Goal: Task Accomplishment & Management: Manage account settings

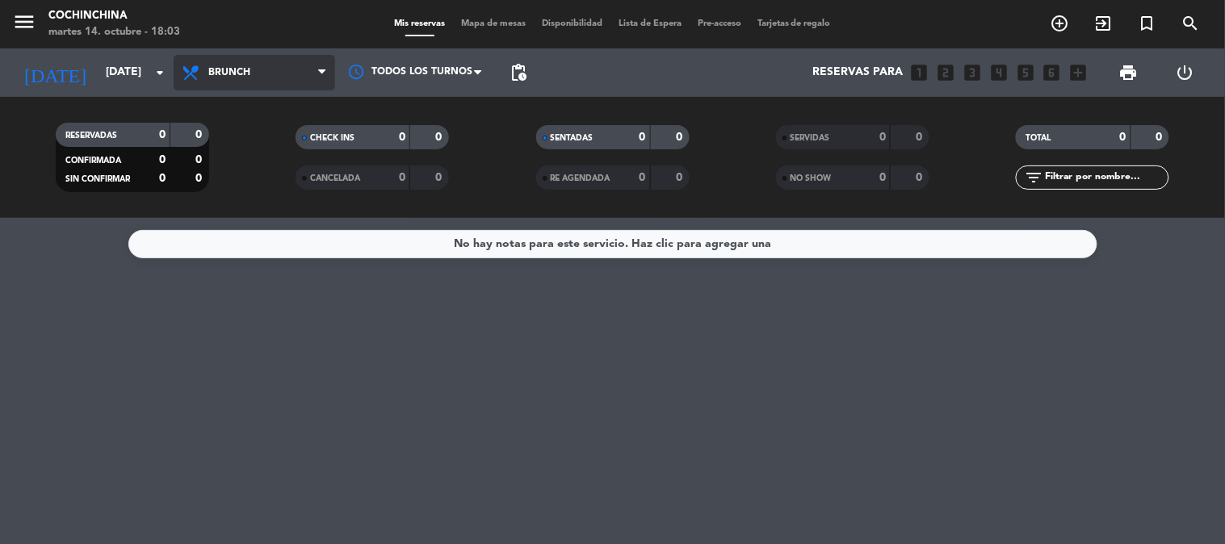
click at [247, 67] on span "Brunch" at bounding box center [229, 72] width 42 height 11
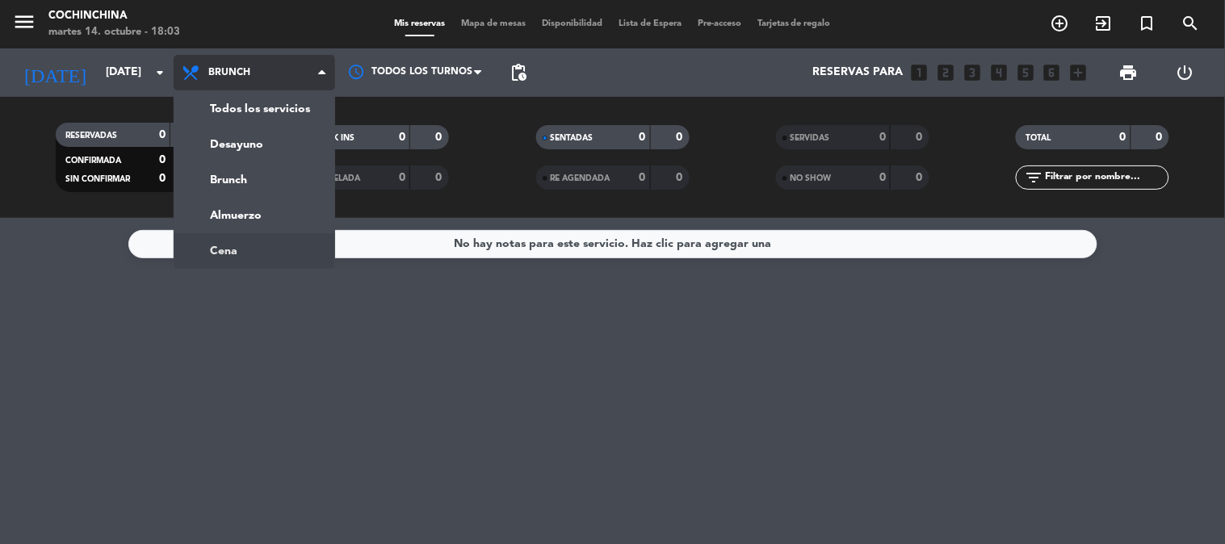
click at [250, 245] on ng-component "menu Cochinchina [DATE] 14. octubre - 18:03 Mis reservas Mapa de mesas Disponib…" at bounding box center [612, 272] width 1225 height 544
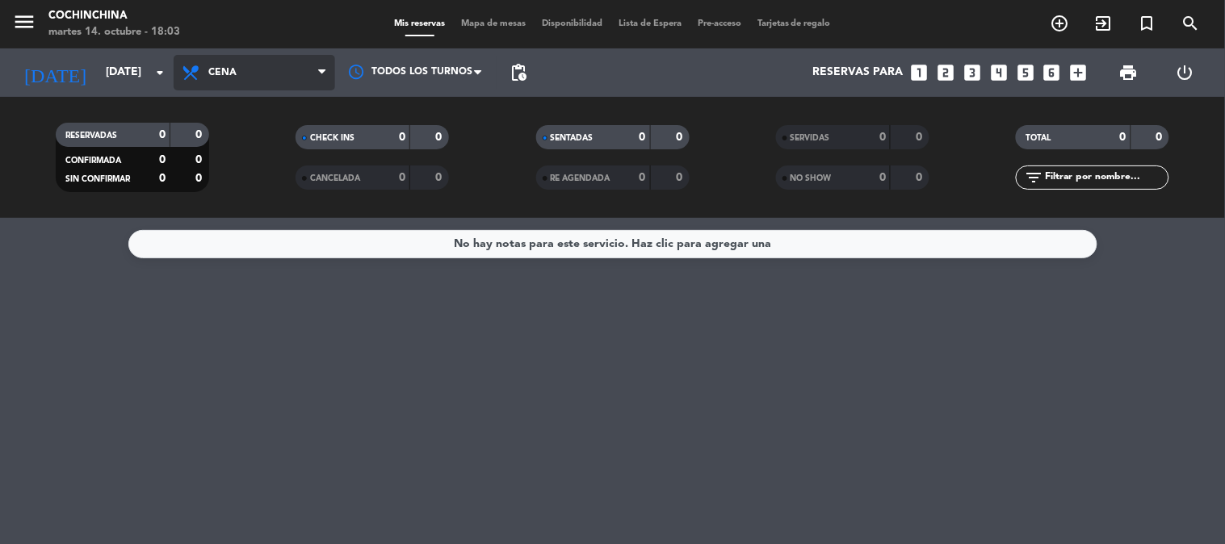
click at [320, 75] on icon at bounding box center [321, 72] width 7 height 13
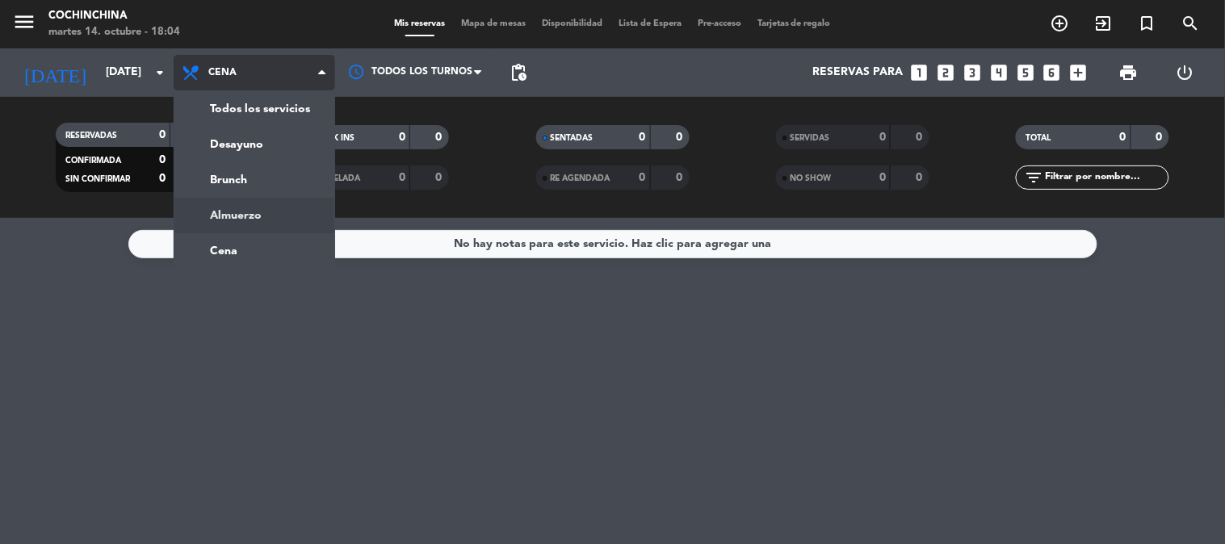
click at [284, 200] on div "menu Cochinchina [DATE] 14. octubre - 18:04 Mis reservas Mapa de mesas Disponib…" at bounding box center [612, 109] width 1225 height 218
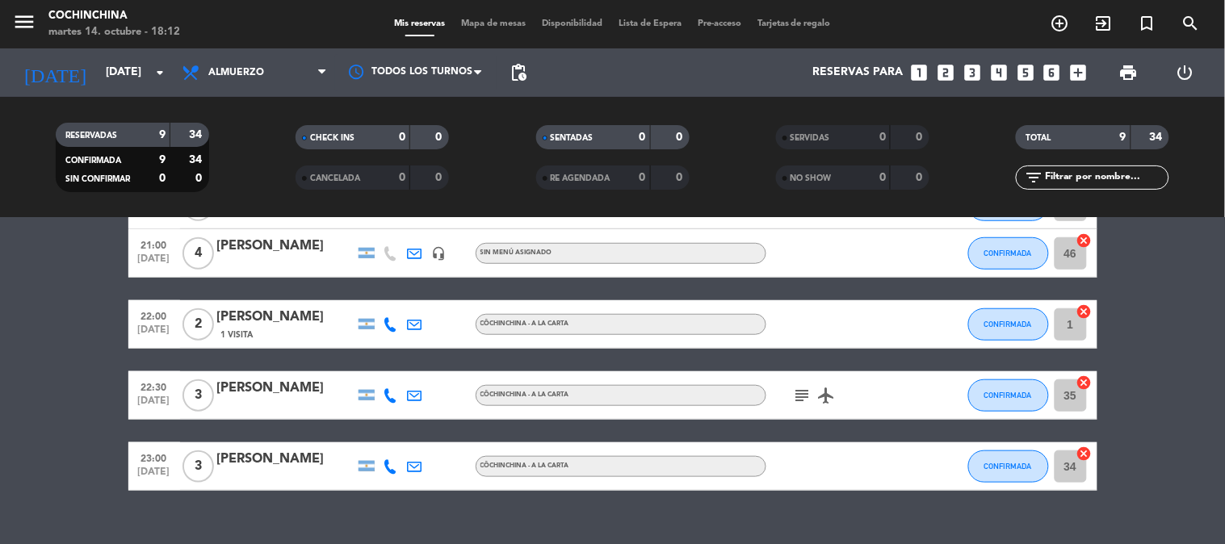
scroll to position [377, 0]
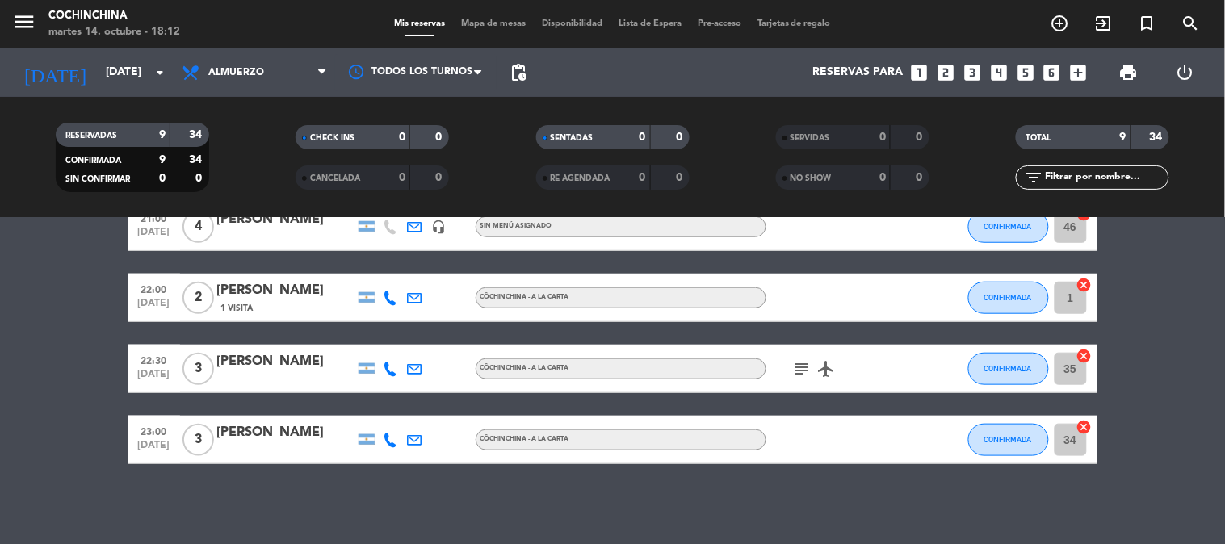
click at [803, 370] on icon "subject" at bounding box center [802, 368] width 19 height 19
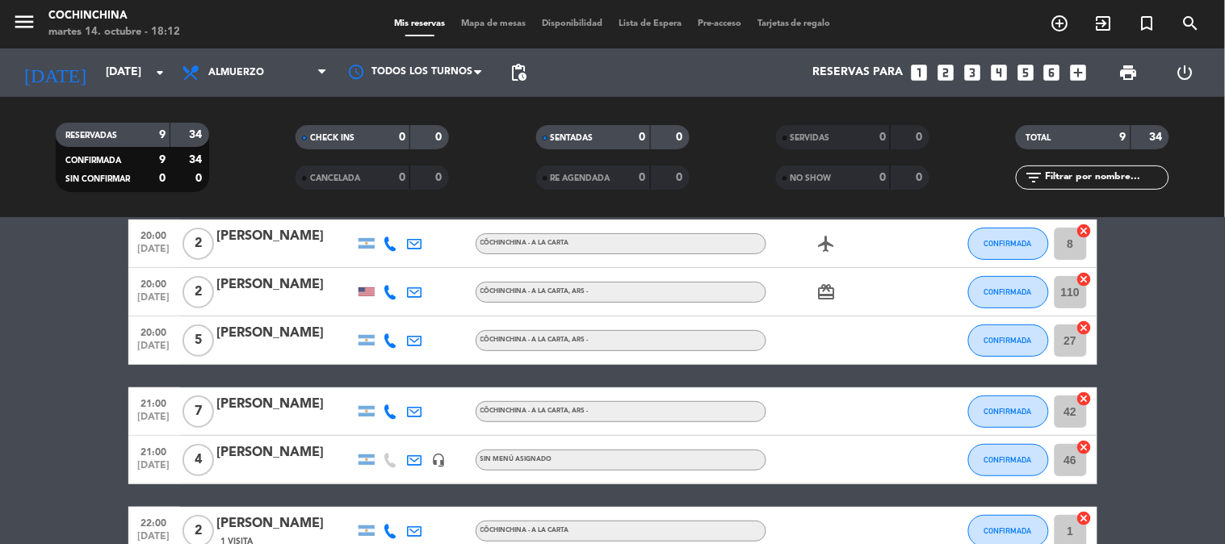
scroll to position [108, 0]
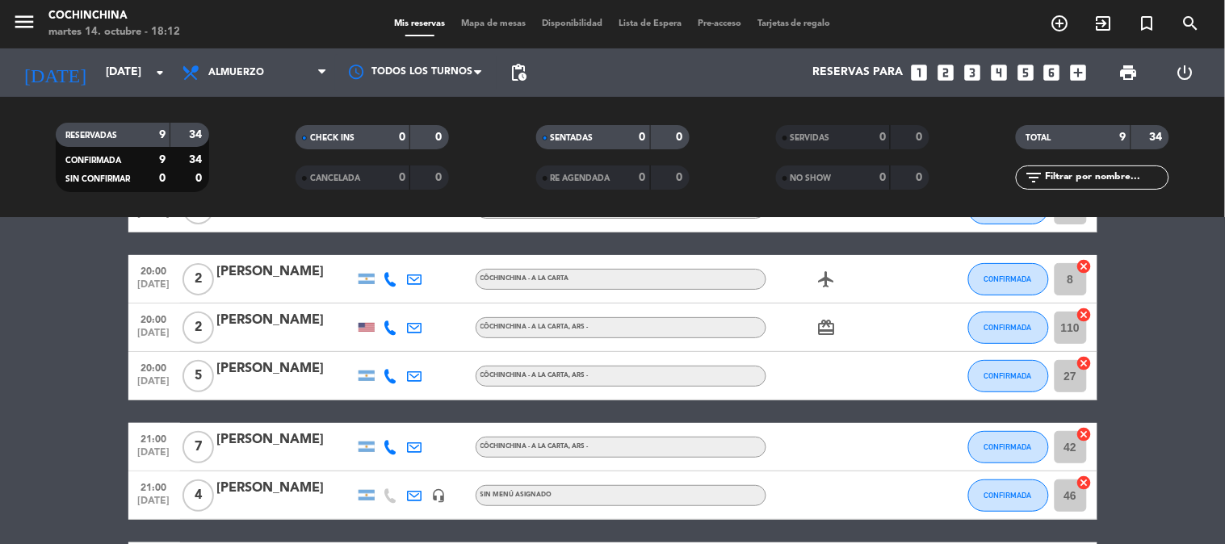
click at [816, 330] on span "card_giftcard" at bounding box center [827, 327] width 24 height 19
click at [817, 330] on icon "card_giftcard" at bounding box center [826, 327] width 19 height 19
click at [820, 270] on icon "airplanemode_active" at bounding box center [826, 279] width 19 height 19
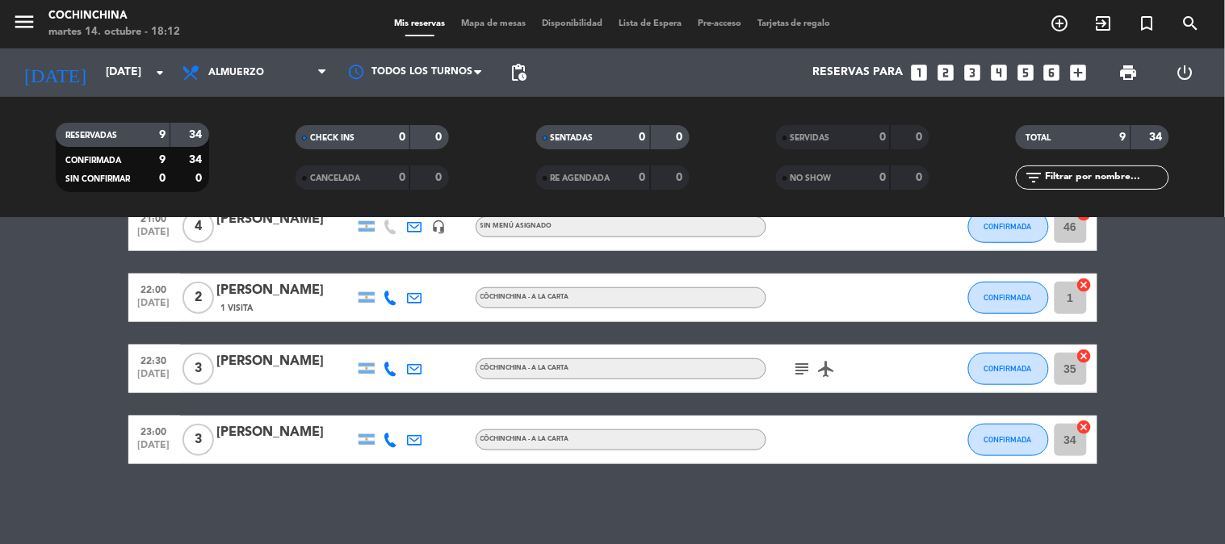
click at [830, 368] on icon "airplanemode_active" at bounding box center [826, 368] width 19 height 19
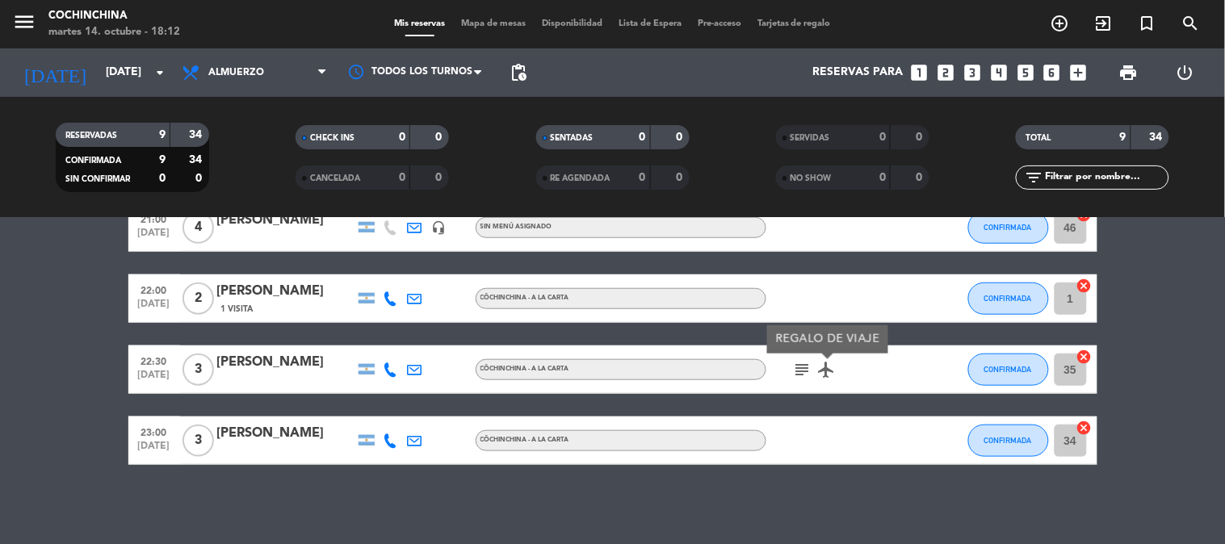
scroll to position [0, 0]
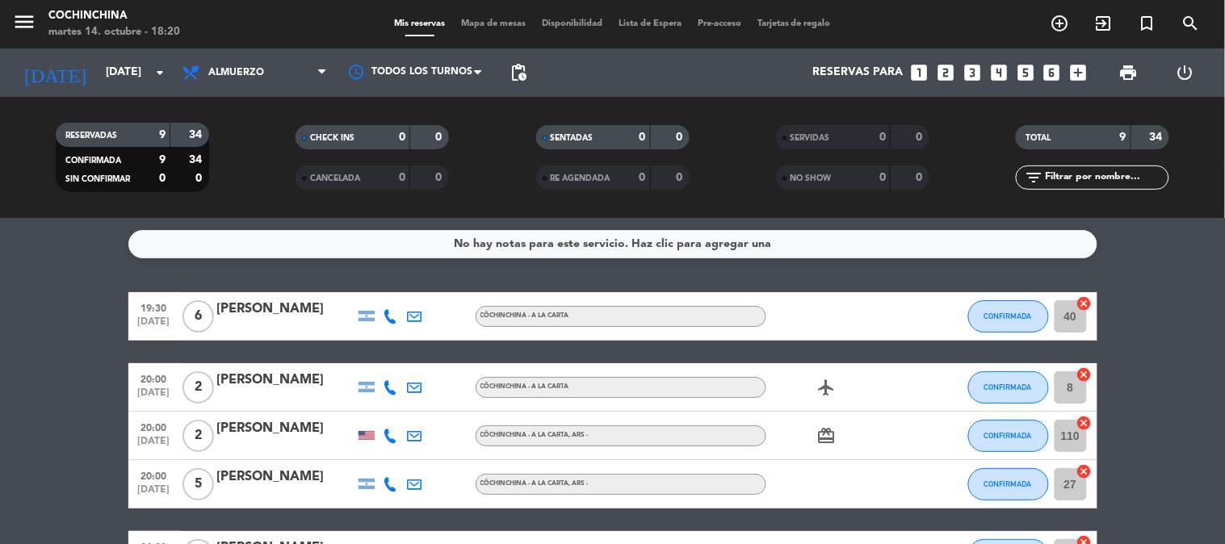
click at [271, 132] on filter-checkbox "CHECK INS 0 0" at bounding box center [372, 137] width 240 height 24
click at [150, 71] on icon "arrow_drop_down" at bounding box center [159, 72] width 19 height 19
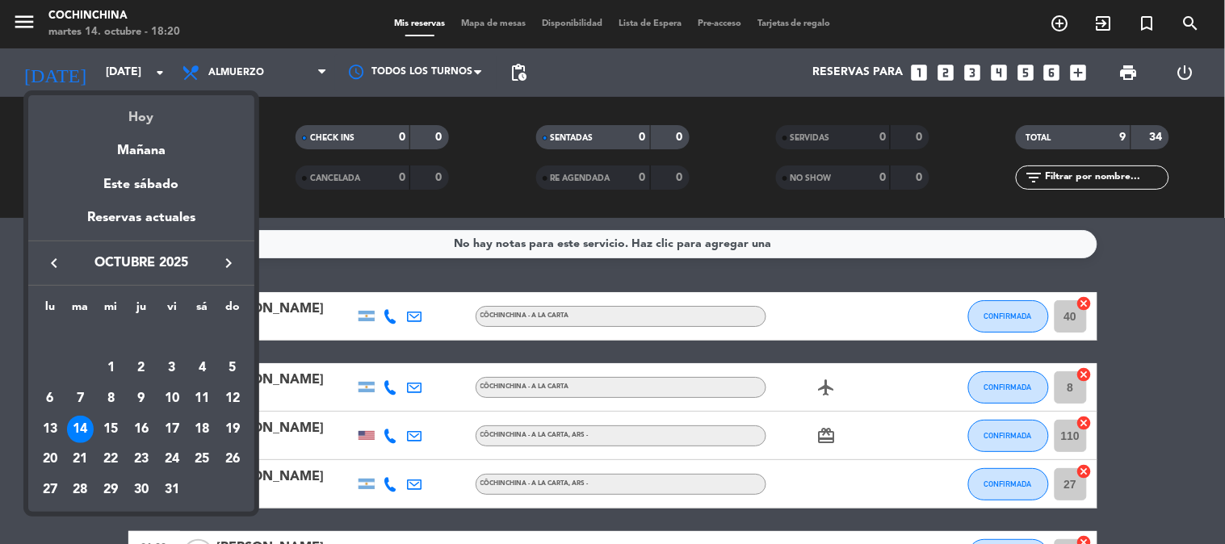
click at [143, 118] on div "Hoy" at bounding box center [141, 111] width 226 height 33
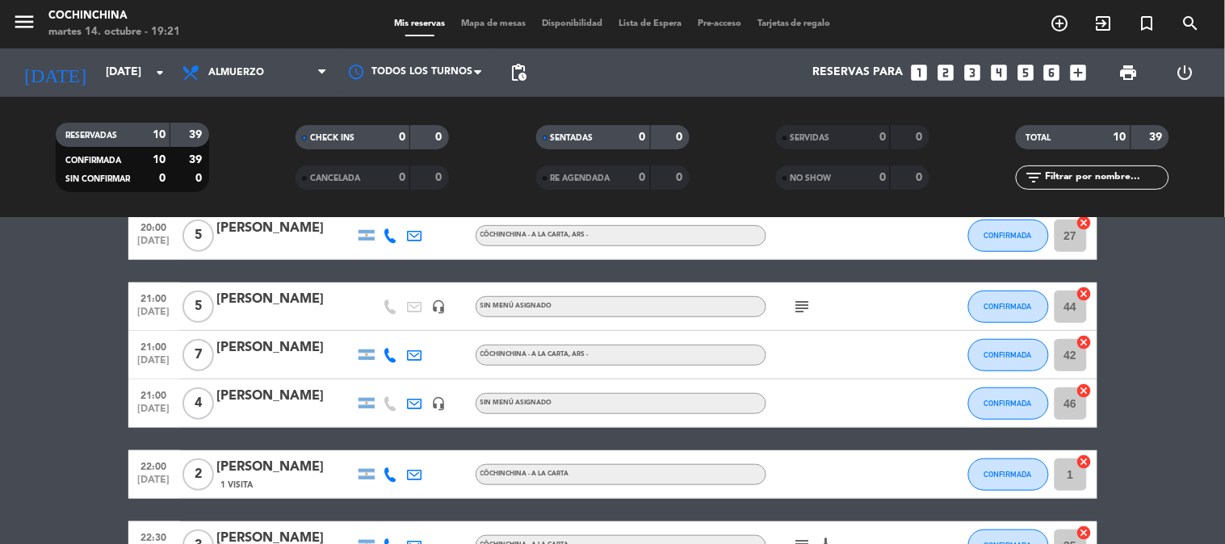
scroll to position [269, 0]
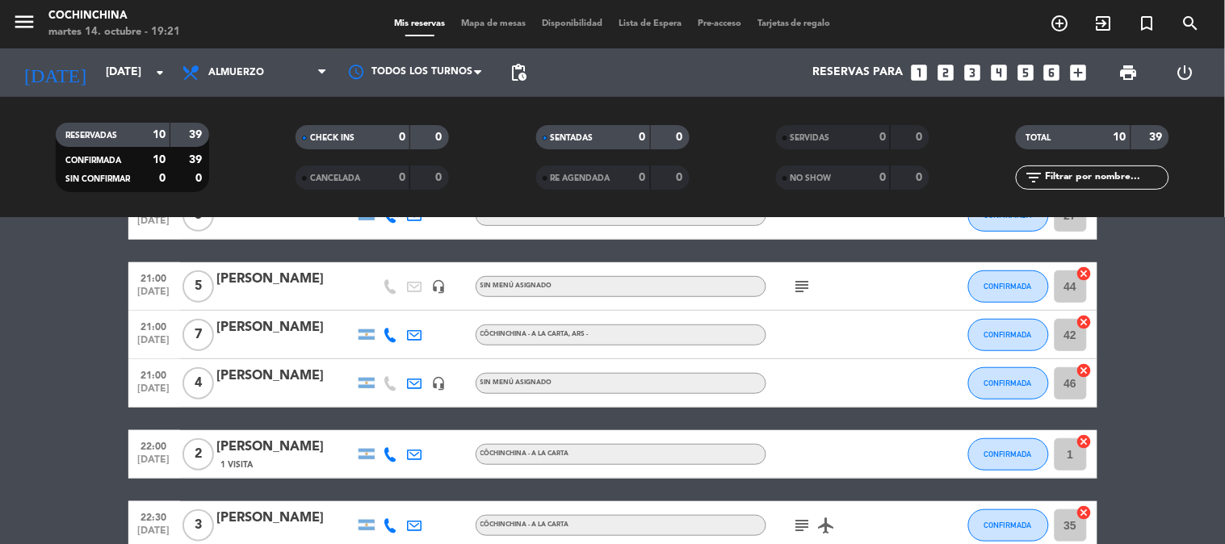
click at [806, 291] on icon "subject" at bounding box center [802, 286] width 19 height 19
drag, startPoint x: 337, startPoint y: 278, endPoint x: 215, endPoint y: 276, distance: 122.0
click at [215, 276] on div "21:00 [DATE] 5 [PERSON_NAME] headset_mic Sin menú asignado subject Cuidar res P…" at bounding box center [612, 287] width 969 height 48
copy div "[PERSON_NAME]"
click at [806, 522] on icon "subject" at bounding box center [802, 525] width 19 height 19
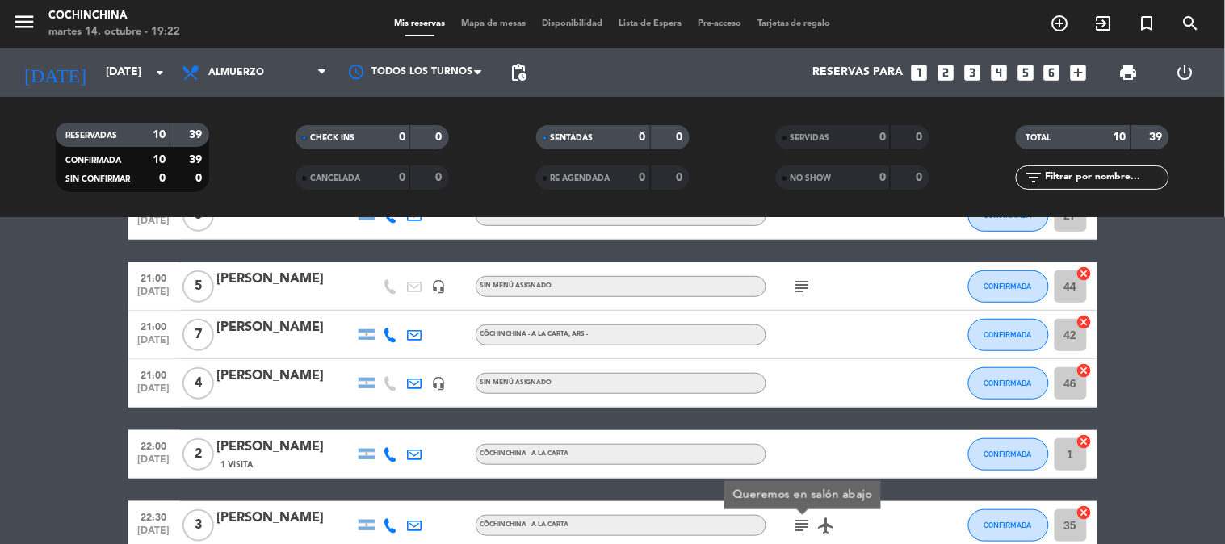
click at [806, 522] on icon "subject" at bounding box center [802, 525] width 19 height 19
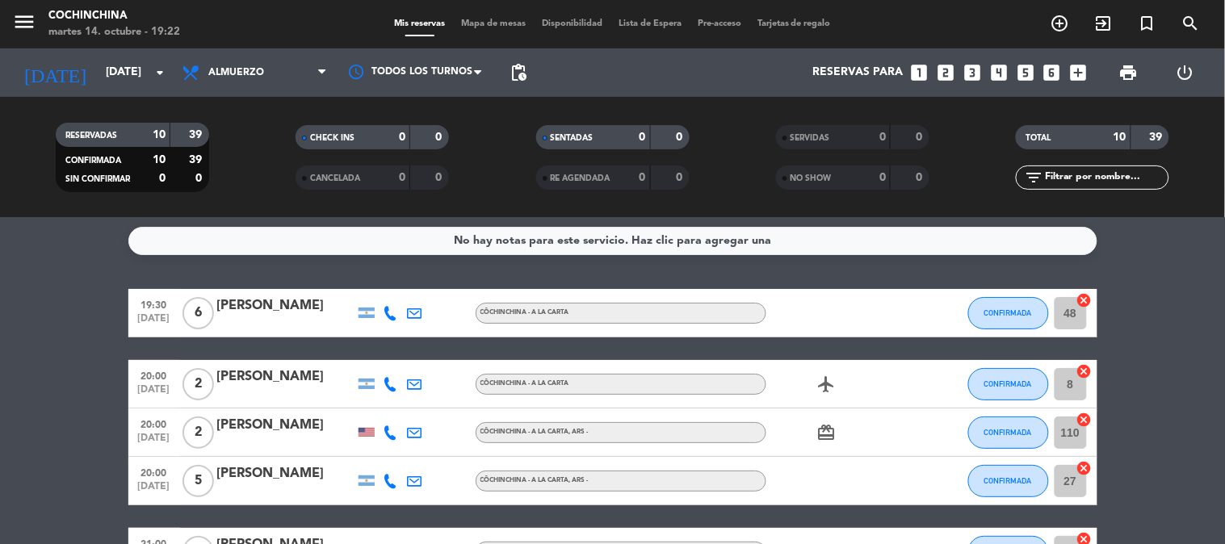
scroll to position [0, 0]
